Goal: Information Seeking & Learning: Learn about a topic

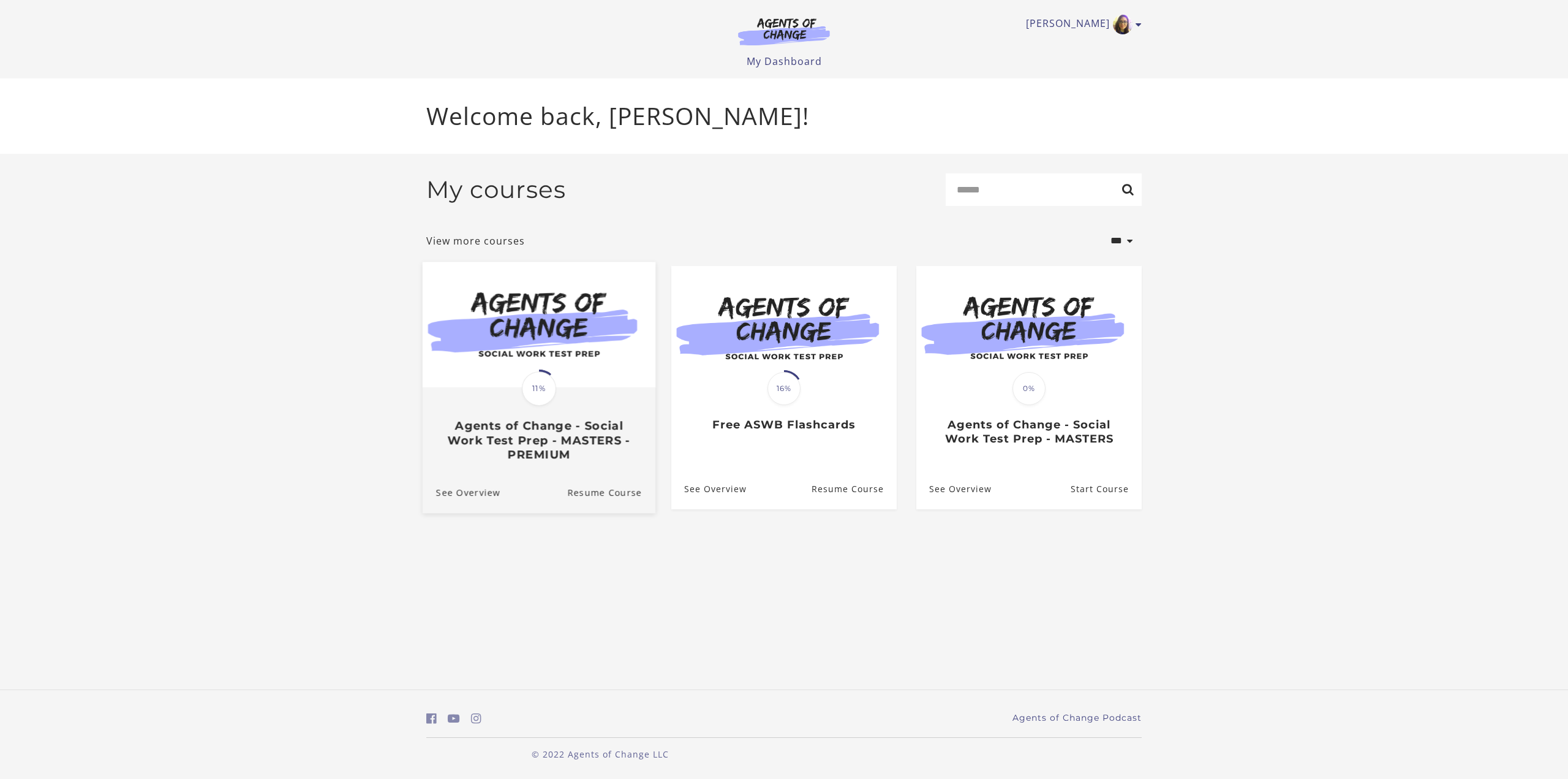
click at [583, 363] on img at bounding box center [538, 324] width 233 height 126
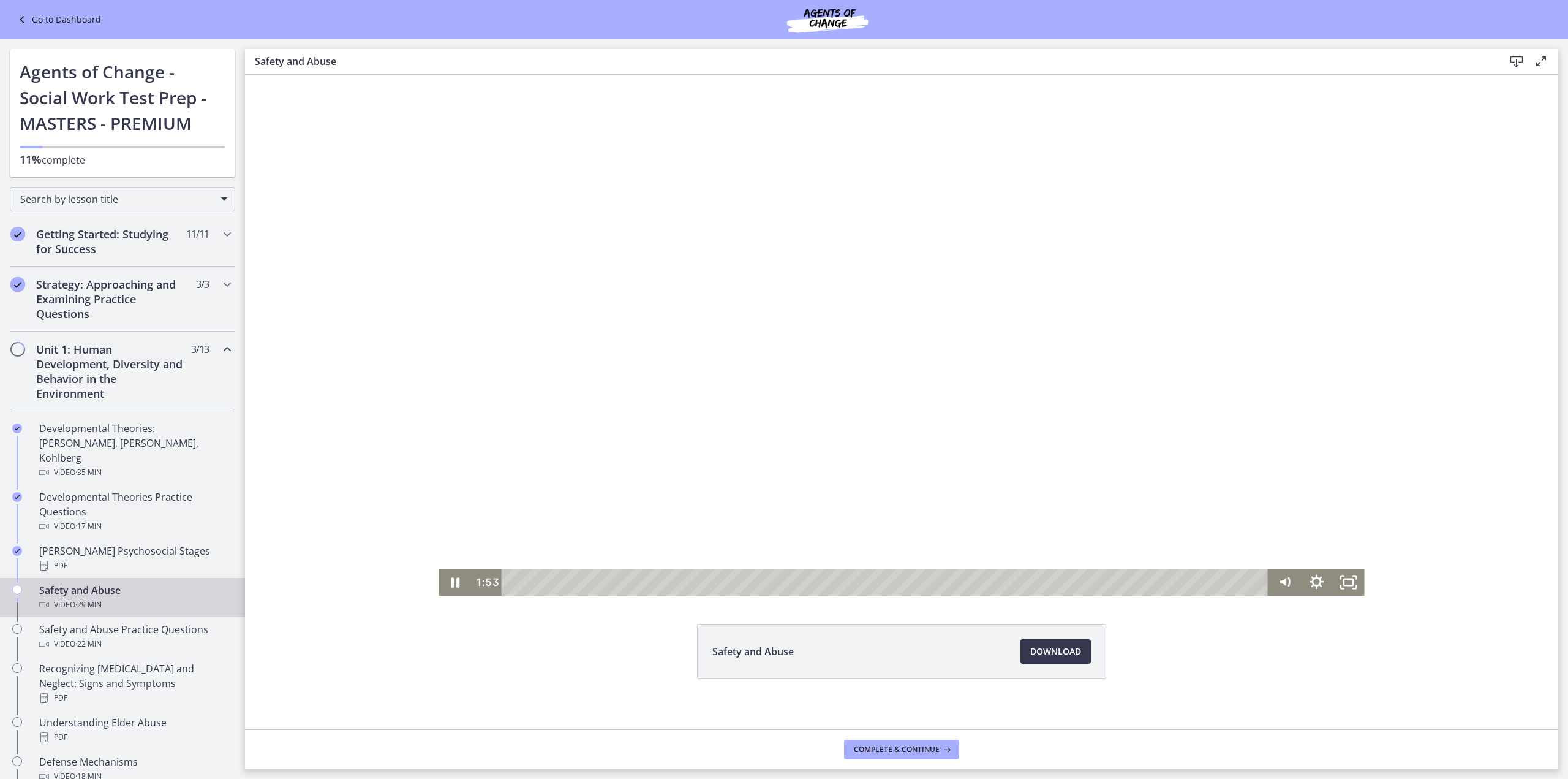
drag, startPoint x: 779, startPoint y: 351, endPoint x: 835, endPoint y: 471, distance: 132.4
click at [779, 351] on div at bounding box center [901, 335] width 926 height 521
